Goal: Book appointment/travel/reservation

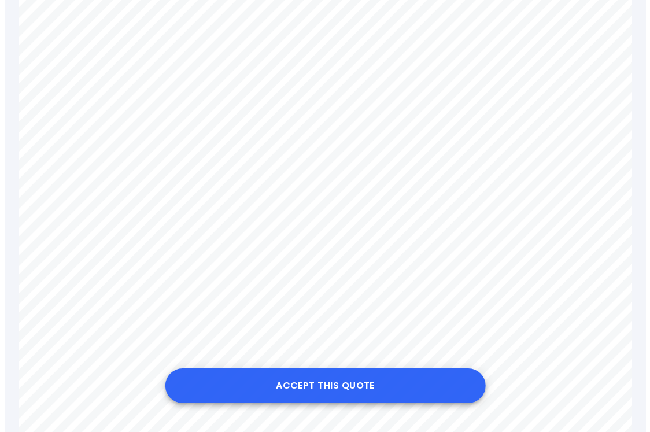
scroll to position [289, 0]
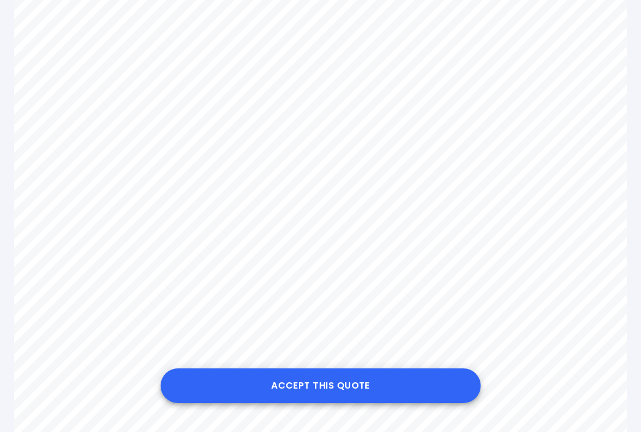
click at [321, 382] on button "Accept this Quote" at bounding box center [320, 385] width 321 height 35
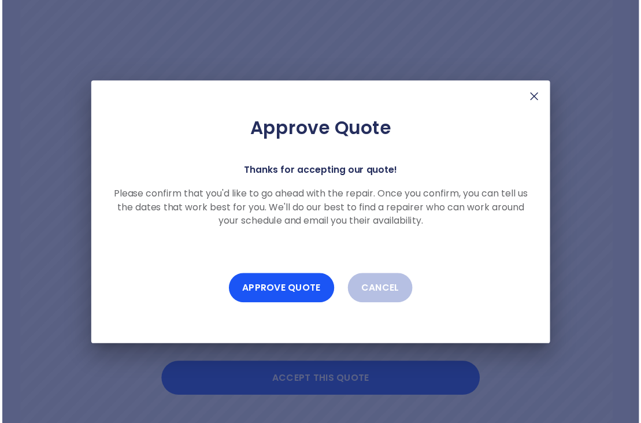
scroll to position [283, 0]
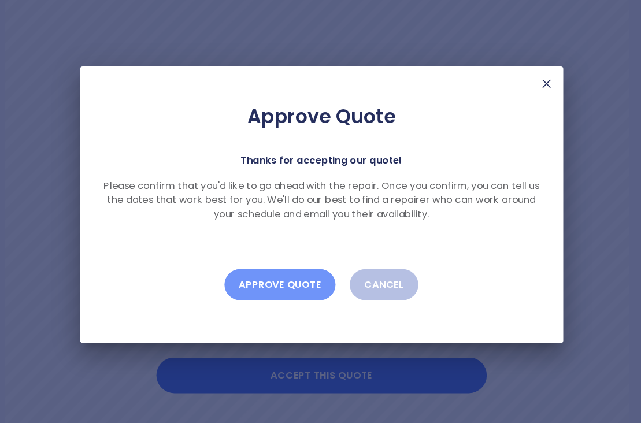
click at [253, 275] on button "Approve Quote" at bounding box center [281, 289] width 108 height 30
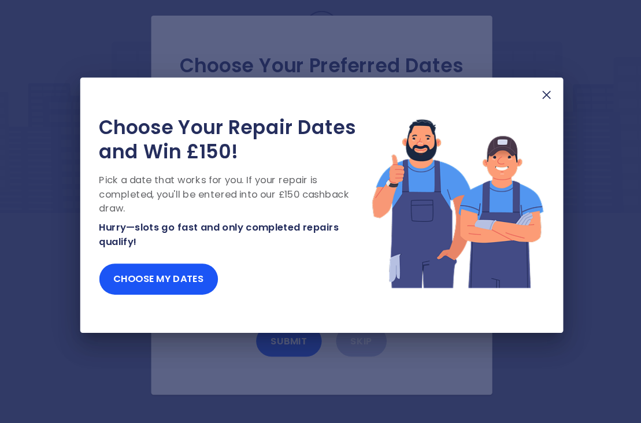
scroll to position [8, 0]
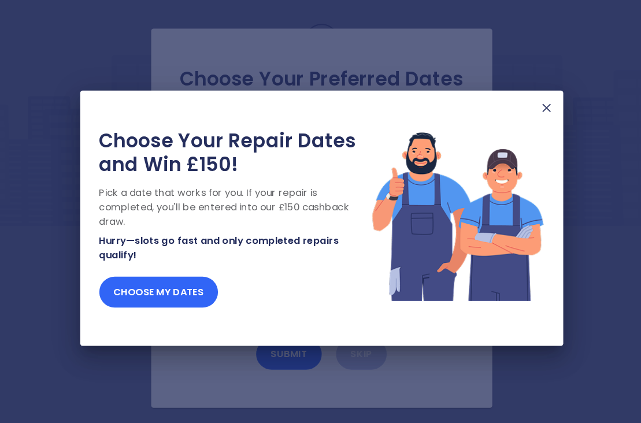
click at [140, 280] on button "Choose my dates" at bounding box center [162, 283] width 115 height 30
click at [532, 102] on img at bounding box center [539, 105] width 14 height 14
click at [177, 277] on button "Choose my dates" at bounding box center [162, 283] width 115 height 30
click at [168, 287] on button "Choose my dates" at bounding box center [162, 283] width 115 height 30
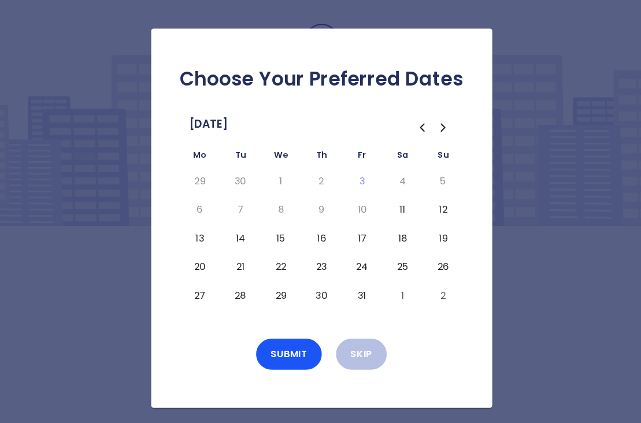
click at [310, 225] on button "16" at bounding box center [320, 231] width 21 height 18
click at [391, 222] on button "18" at bounding box center [399, 231] width 21 height 18
click at [196, 253] on button "20" at bounding box center [202, 259] width 21 height 18
click at [271, 253] on button "22" at bounding box center [281, 259] width 21 height 18
click at [313, 252] on button "23" at bounding box center [320, 259] width 21 height 18
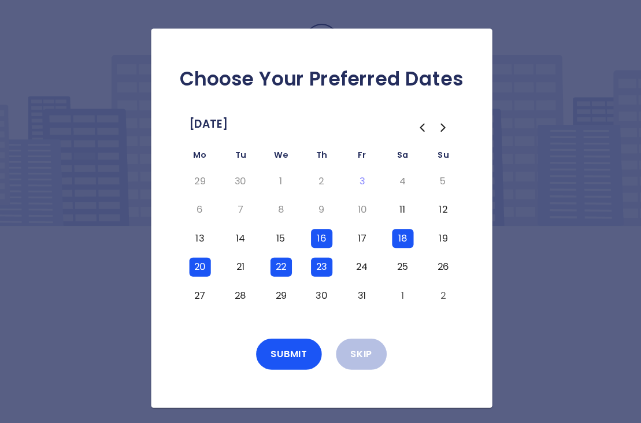
click at [389, 254] on button "25" at bounding box center [399, 259] width 21 height 18
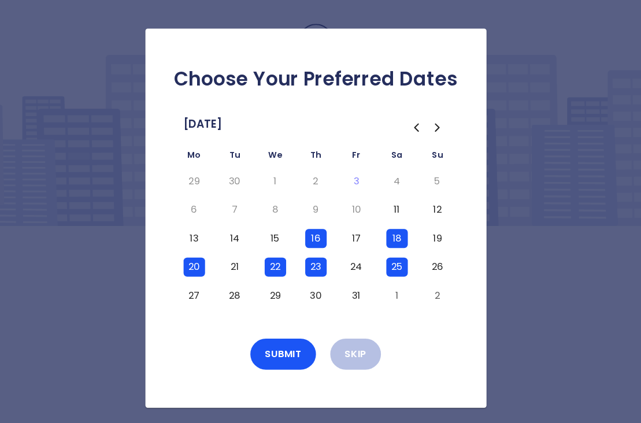
click at [192, 283] on button "27" at bounding box center [202, 286] width 21 height 18
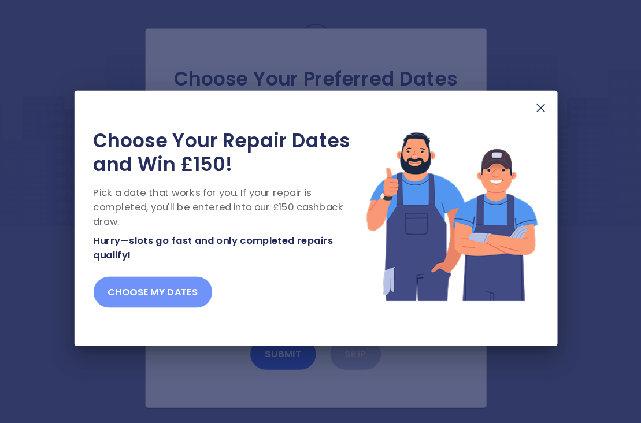
click at [176, 283] on button "Choose my dates" at bounding box center [162, 283] width 115 height 30
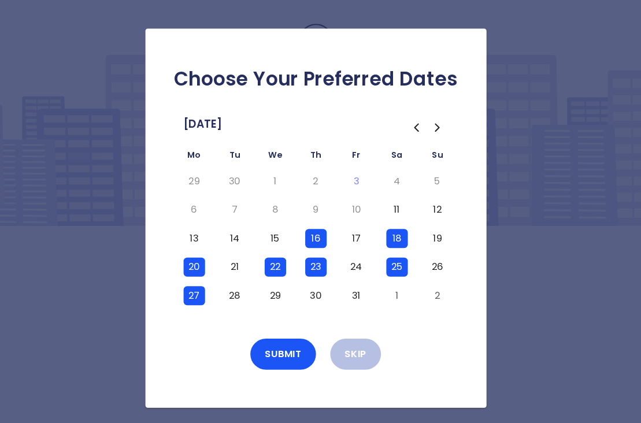
click at [232, 285] on button "28" at bounding box center [242, 286] width 21 height 18
click at [310, 284] on button "30" at bounding box center [320, 286] width 21 height 18
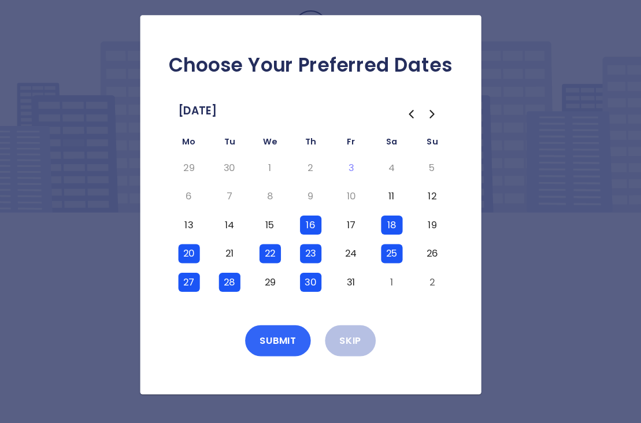
scroll to position [9, 0]
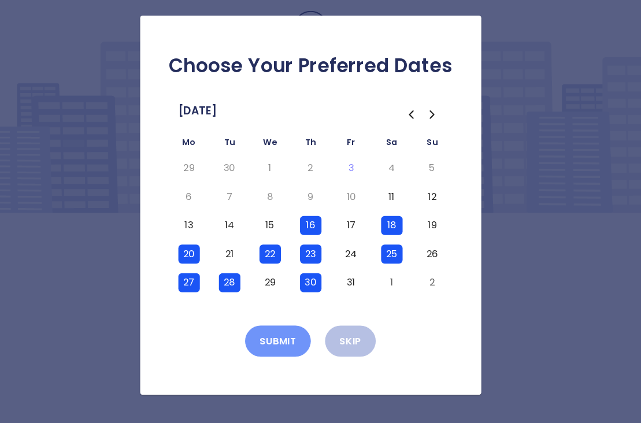
click at [266, 328] on button "Submit" at bounding box center [289, 343] width 64 height 30
